Goal: Task Accomplishment & Management: Complete application form

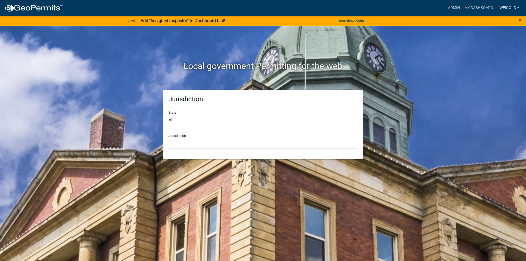
click at [508, 6] on link "lweigold" at bounding box center [508, 8] width 26 height 10
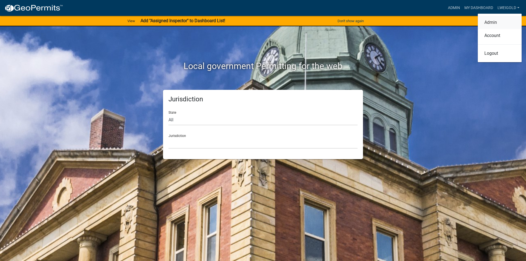
click at [484, 22] on link "Admin" at bounding box center [500, 22] width 44 height 13
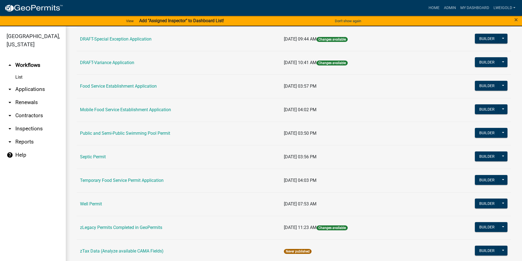
scroll to position [230, 0]
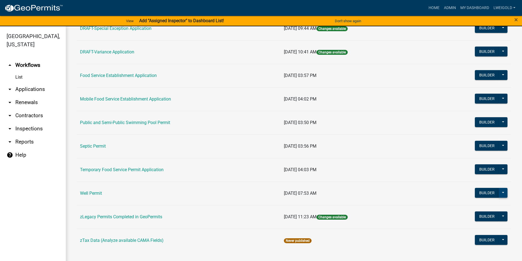
click at [501, 193] on button at bounding box center [502, 193] width 9 height 10
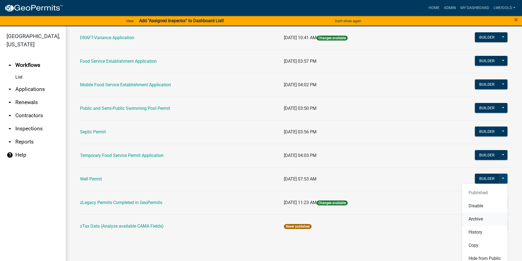
scroll to position [257, 0]
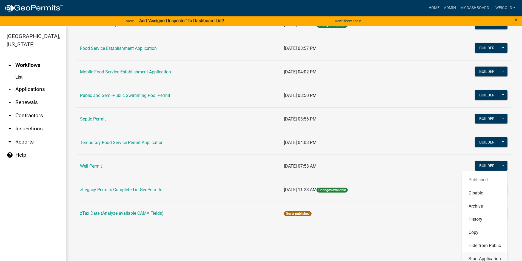
click at [485, 257] on button "Start Application" at bounding box center [484, 258] width 45 height 13
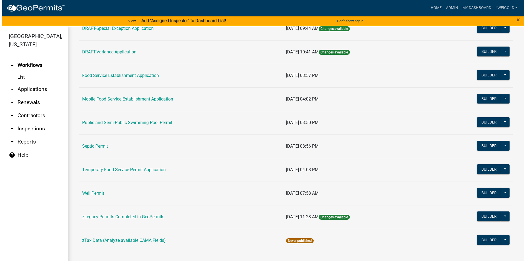
scroll to position [230, 0]
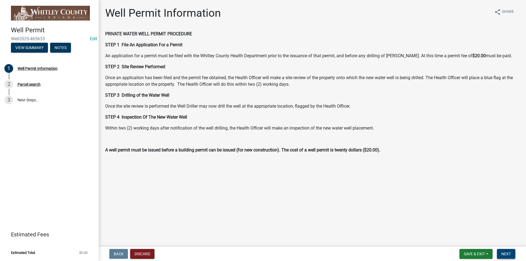
click at [509, 253] on span "Next" at bounding box center [506, 254] width 10 height 4
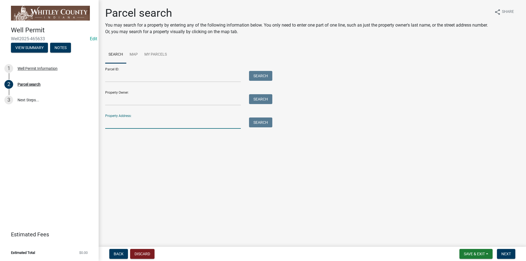
click at [115, 124] on input "Property Address:" at bounding box center [173, 123] width 136 height 11
type input "213 W"
click at [260, 125] on button "Search" at bounding box center [260, 123] width 23 height 10
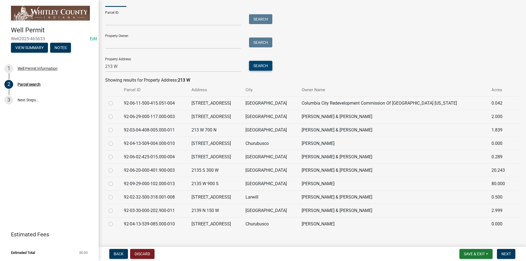
scroll to position [64, 0]
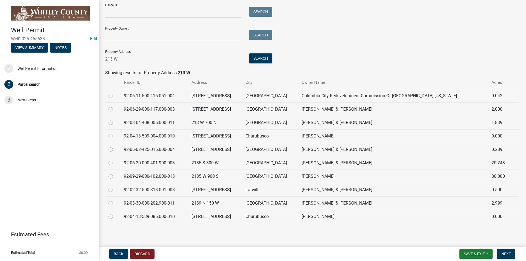
click at [115, 187] on label at bounding box center [115, 187] width 0 height 0
click at [115, 190] on input "radio" at bounding box center [117, 189] width 4 height 4
radio input "true"
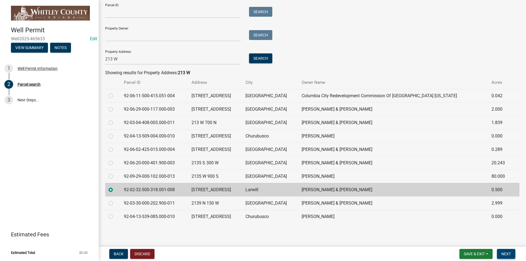
click at [504, 255] on span "Next" at bounding box center [506, 254] width 10 height 4
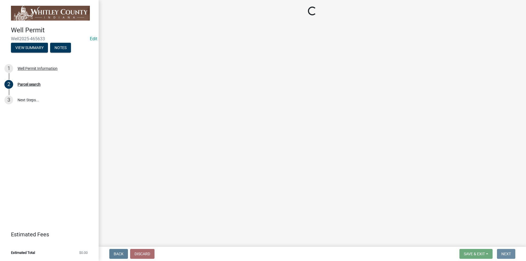
scroll to position [0, 0]
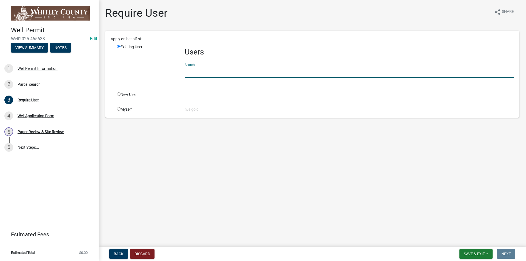
click at [187, 69] on input "text" at bounding box center [349, 72] width 329 height 11
type input "WhitleyH"
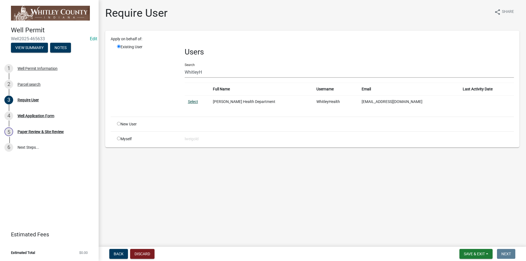
click at [190, 103] on link "Select" at bounding box center [193, 101] width 10 height 4
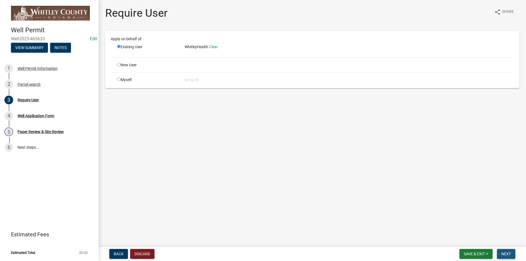
click at [508, 256] on span "Next" at bounding box center [506, 254] width 10 height 4
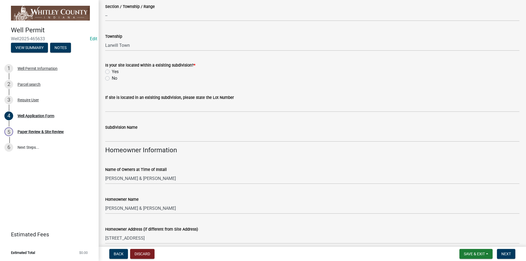
scroll to position [110, 0]
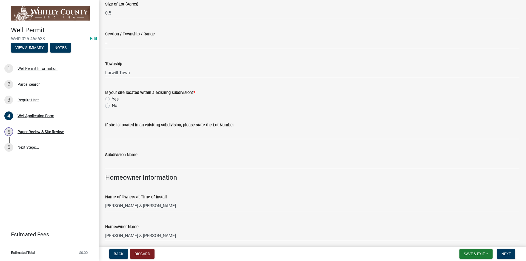
click at [112, 106] on label "No" at bounding box center [114, 105] width 5 height 7
click at [112, 106] on input "No" at bounding box center [114, 104] width 4 height 4
radio input "true"
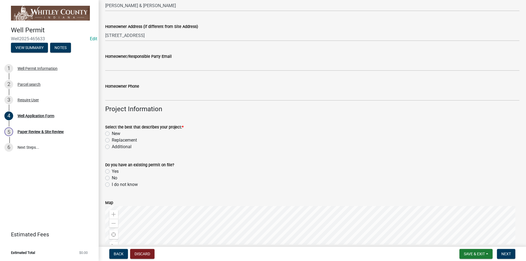
scroll to position [356, 0]
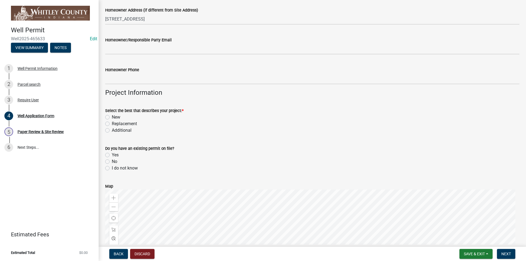
click at [112, 124] on label "Replacement" at bounding box center [124, 124] width 25 height 7
click at [112, 124] on input "Replacement" at bounding box center [114, 123] width 4 height 4
radio input "true"
click at [112, 162] on label "No" at bounding box center [114, 161] width 5 height 7
click at [112, 162] on input "No" at bounding box center [114, 160] width 4 height 4
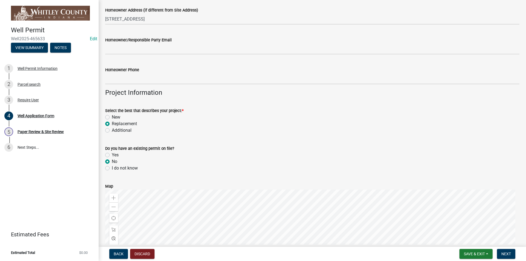
radio input "true"
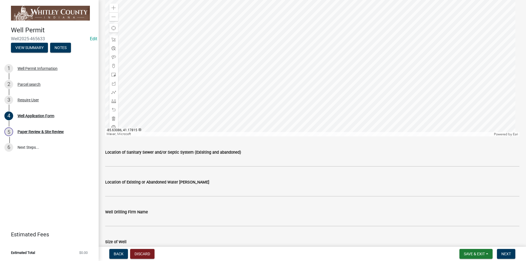
scroll to position [548, 0]
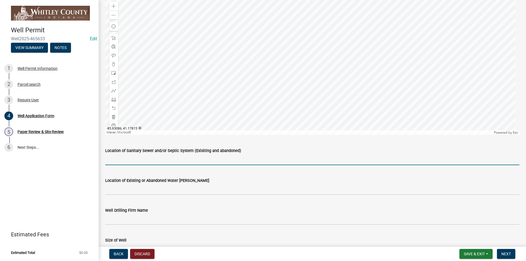
click at [119, 161] on input "Location of Sanitary Sewer and/or Septic System (Exisiting and abandoned)" at bounding box center [312, 159] width 414 height 11
type input "North"
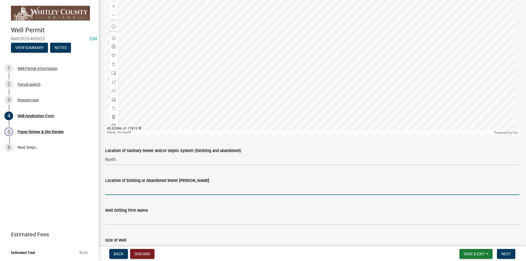
click at [116, 191] on input "Location of Existing or Abandoned Water [PERSON_NAME]" at bounding box center [312, 189] width 414 height 11
type input "/"
type input "?"
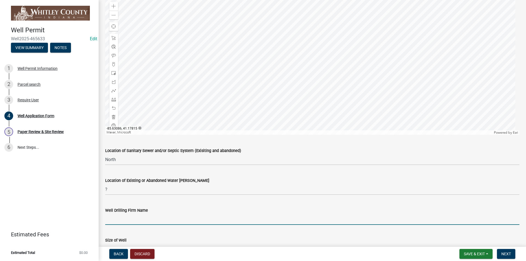
click at [108, 219] on input "Well Drilling Firm Name" at bounding box center [312, 219] width 414 height 11
type input "[PERSON_NAME]"
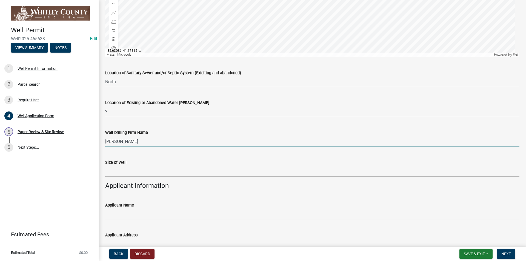
scroll to position [630, 0]
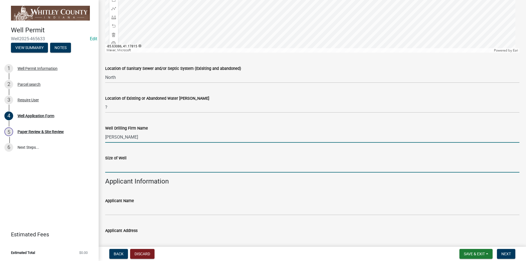
click at [105, 165] on input "text" at bounding box center [312, 166] width 414 height 11
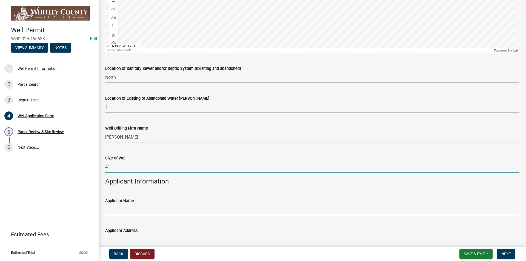
type input "4"
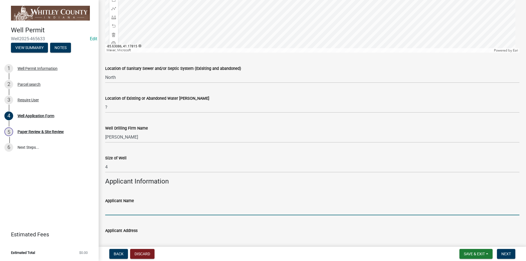
click at [110, 205] on input "Applicant Name" at bounding box center [312, 209] width 414 height 11
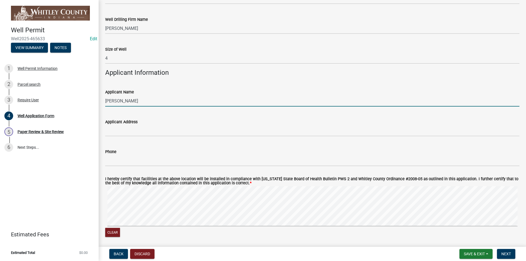
scroll to position [740, 0]
type input "[PERSON_NAME]"
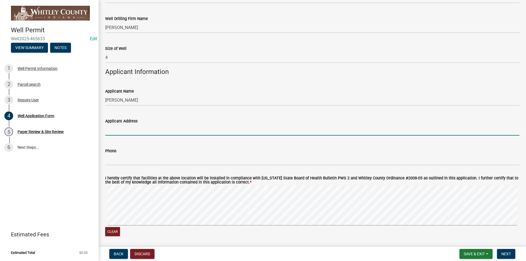
click at [114, 131] on input "Applicant Address" at bounding box center [312, 129] width 414 height 11
type input "[STREET_ADDRESS]"
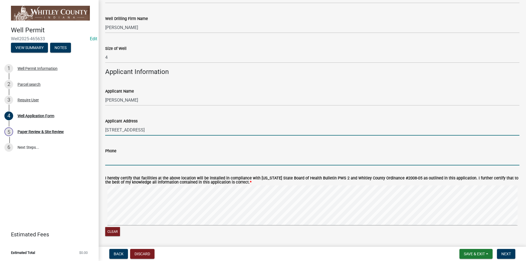
click at [108, 157] on input "Phone" at bounding box center [312, 159] width 414 height 11
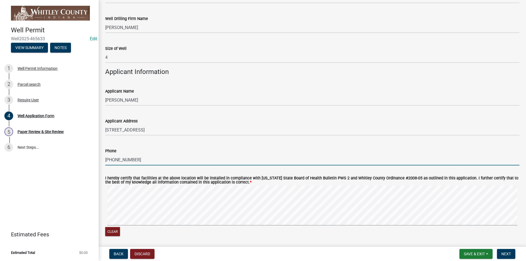
click at [104, 210] on div "I hereby certify that facilities at the above location will be installed in com…" at bounding box center [312, 203] width 422 height 67
type input "[PHONE_NUMBER]"
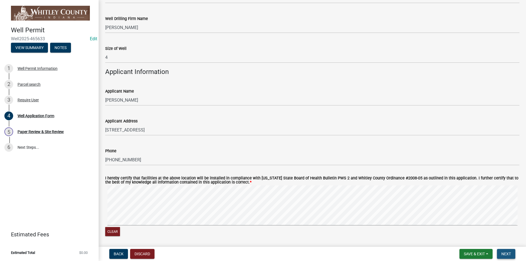
click at [506, 256] on span "Next" at bounding box center [506, 254] width 10 height 4
click at [501, 255] on button "Next" at bounding box center [506, 254] width 18 height 10
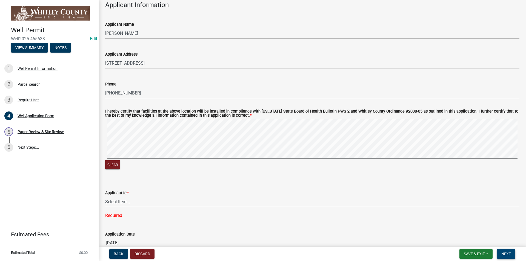
scroll to position [850, 0]
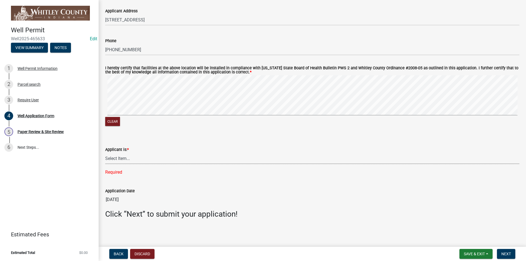
click at [110, 156] on select "Select Item... Owner Contractor Builder" at bounding box center [312, 158] width 414 height 11
click at [105, 164] on select "Select Item... Owner Contractor Builder" at bounding box center [312, 158] width 414 height 11
select select "e178e561-d893-4f30-b487-8ebb6532a1d4"
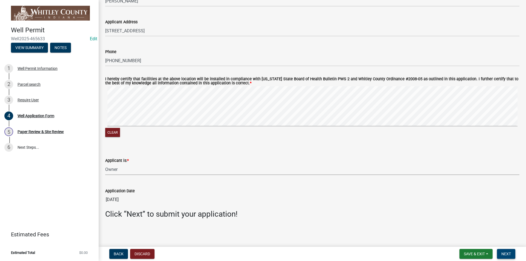
click at [510, 252] on span "Next" at bounding box center [506, 254] width 10 height 4
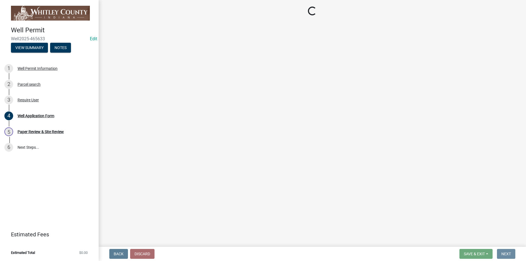
scroll to position [0, 0]
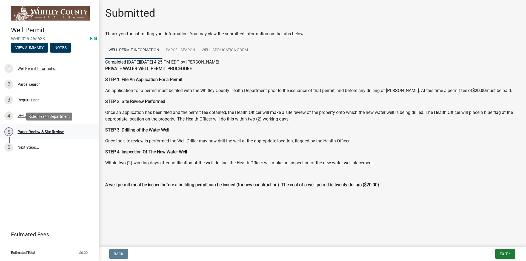
click at [25, 132] on div "Paper Review & Site Review" at bounding box center [41, 132] width 46 height 4
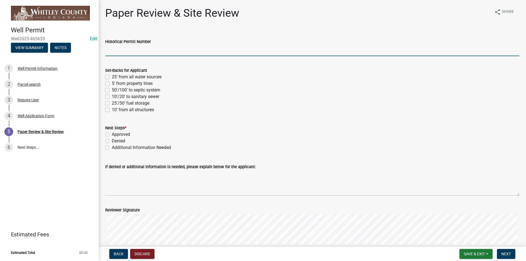
click at [114, 49] on input "Historical Permit Number" at bounding box center [312, 50] width 414 height 11
type input "7587"
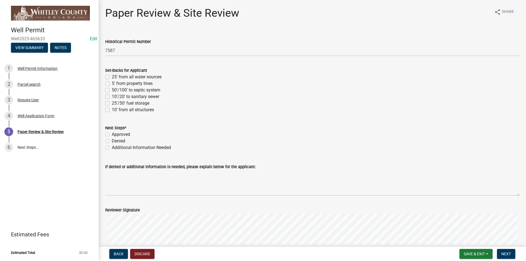
click at [110, 96] on div "10'/20' to sanitary sewer" at bounding box center [312, 96] width 414 height 7
click at [112, 96] on label "10'/20' to sanitary sewer" at bounding box center [135, 96] width 47 height 7
click at [112, 96] on input "10'/20' to sanitary sewer" at bounding box center [114, 95] width 4 height 4
checkbox input "true"
checkbox input "false"
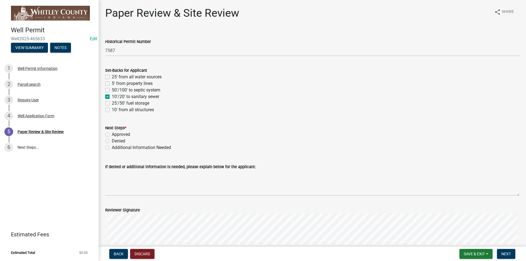
checkbox input "false"
checkbox input "true"
checkbox input "false"
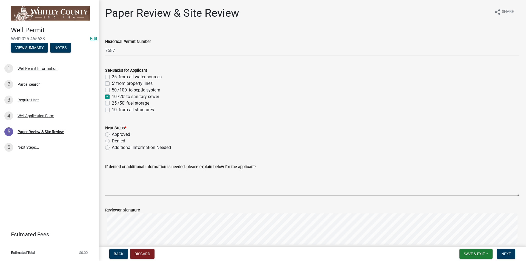
click at [112, 84] on label "5' from property lines" at bounding box center [132, 83] width 41 height 7
click at [112, 84] on input "5' from property lines" at bounding box center [114, 82] width 4 height 4
checkbox input "true"
checkbox input "false"
checkbox input "true"
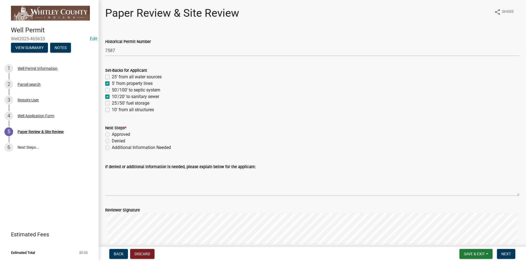
checkbox input "false"
checkbox input "true"
checkbox input "false"
click at [112, 110] on label "10' from all structures" at bounding box center [133, 110] width 42 height 7
click at [112, 110] on input "10' from all structures" at bounding box center [114, 109] width 4 height 4
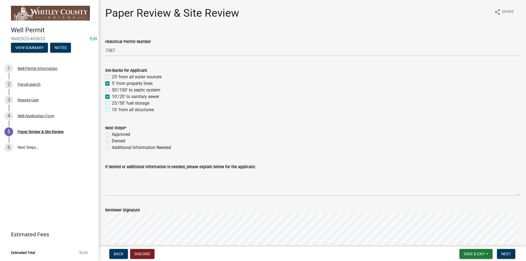
checkbox input "true"
checkbox input "false"
checkbox input "true"
checkbox input "false"
checkbox input "true"
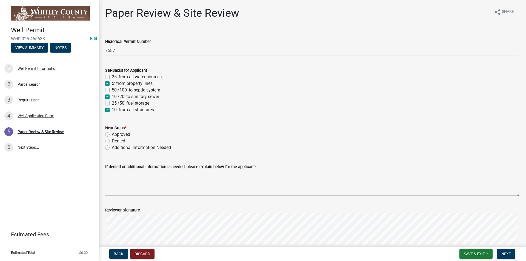
checkbox input "false"
checkbox input "true"
click at [112, 133] on label "Approved" at bounding box center [121, 134] width 18 height 7
click at [112, 133] on input "Approved" at bounding box center [114, 133] width 4 height 4
radio input "true"
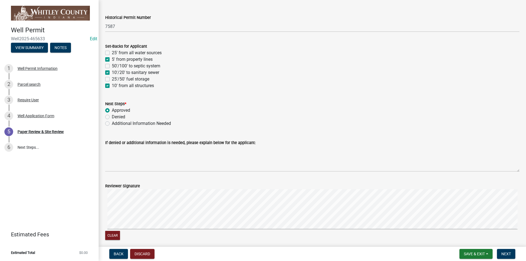
scroll to position [151, 0]
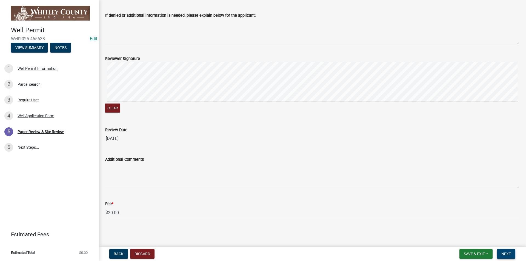
click at [509, 254] on span "Next" at bounding box center [506, 254] width 10 height 4
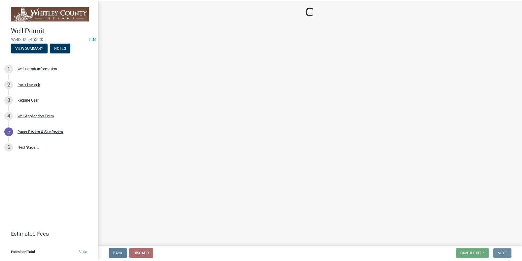
scroll to position [0, 0]
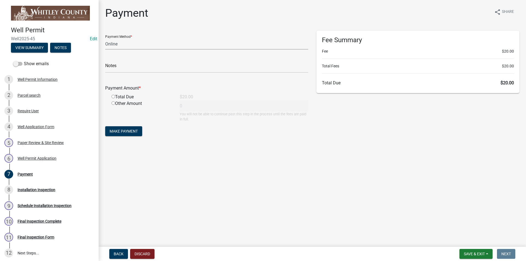
click at [112, 42] on select "Credit Card POS Check Cash Online" at bounding box center [206, 43] width 203 height 11
select select "0: 2"
click at [105, 38] on select "Credit Card POS Check Cash Online" at bounding box center [206, 43] width 203 height 11
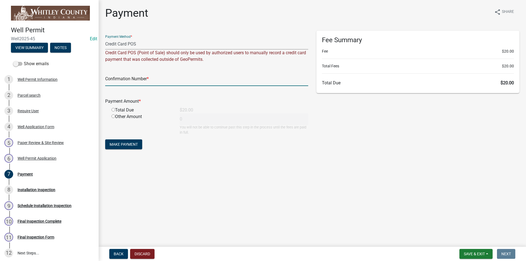
click at [115, 85] on input "text" at bounding box center [206, 80] width 203 height 11
type input "00000"
click at [112, 109] on input "radio" at bounding box center [113, 110] width 4 height 4
radio input "true"
type input "20"
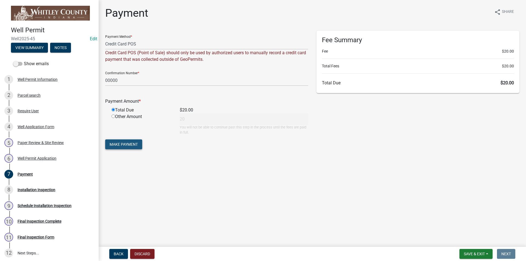
click at [116, 142] on button "Make Payment" at bounding box center [123, 144] width 37 height 10
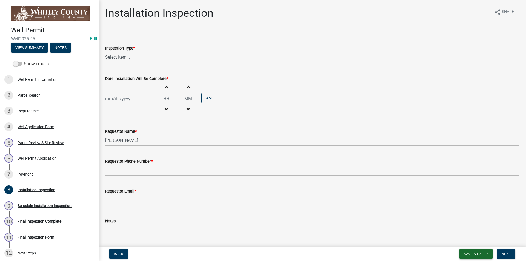
click at [471, 254] on span "Save & Exit" at bounding box center [474, 254] width 21 height 4
click at [465, 240] on button "Save & Exit" at bounding box center [471, 239] width 44 height 13
